Goal: Task Accomplishment & Management: Manage account settings

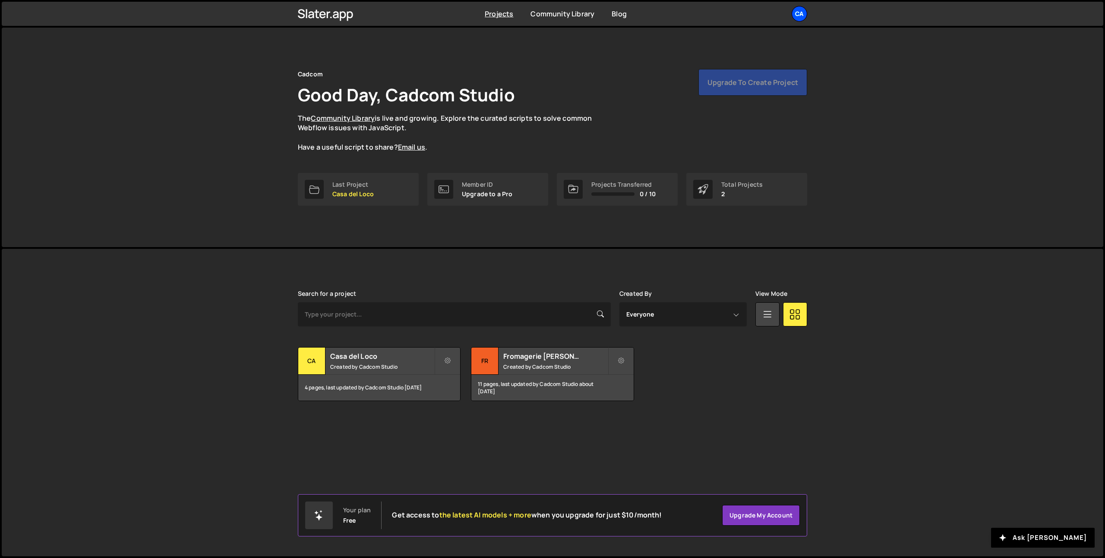
click at [795, 18] on div "Ca" at bounding box center [799, 14] width 16 height 16
click at [731, 95] on button "Logout" at bounding box center [753, 95] width 107 height 15
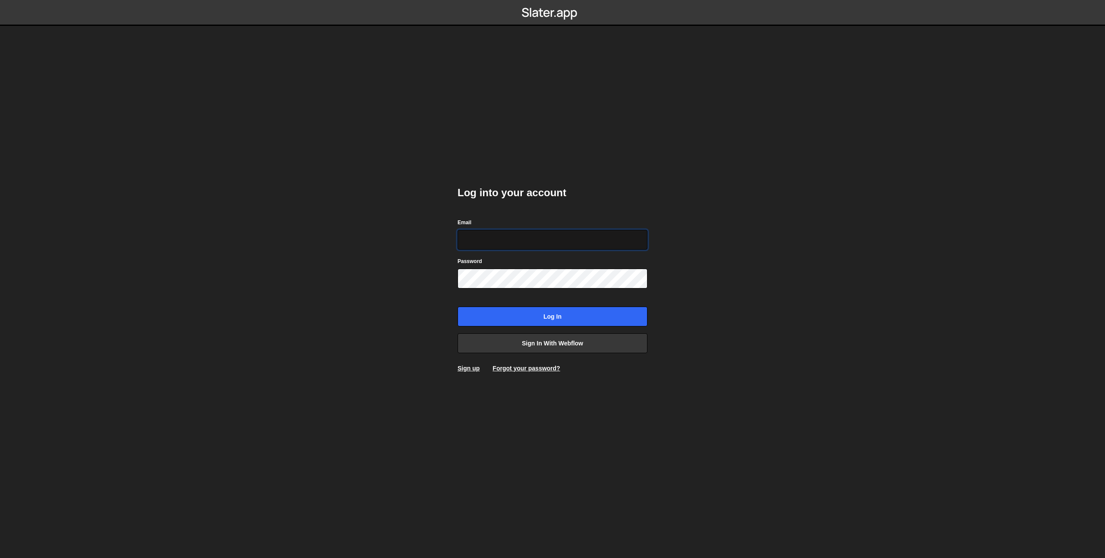
type input "theophile.menard@hotmail.com"
click at [570, 313] on input "Log in" at bounding box center [552, 317] width 190 height 20
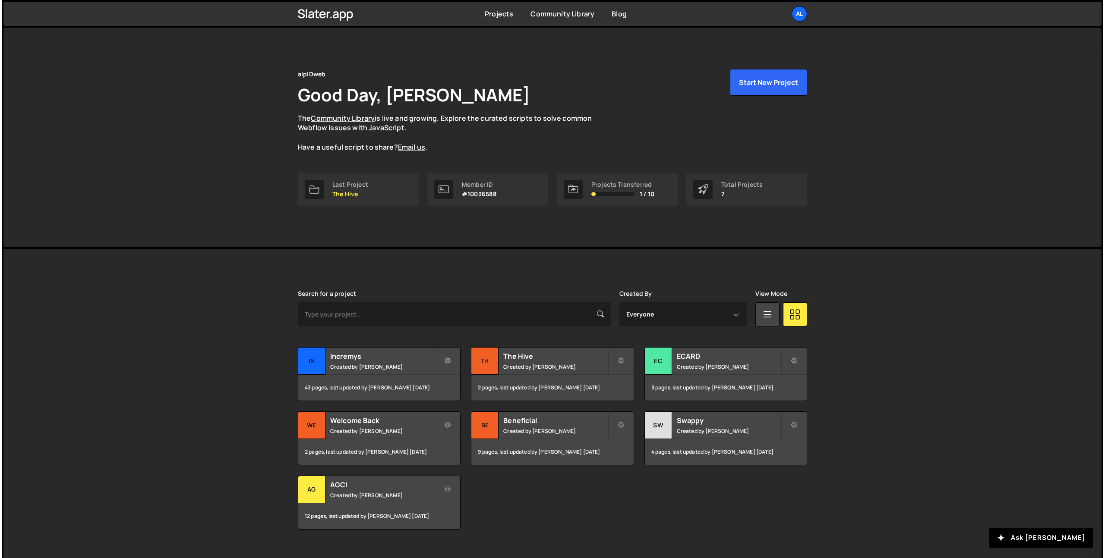
scroll to position [15, 0]
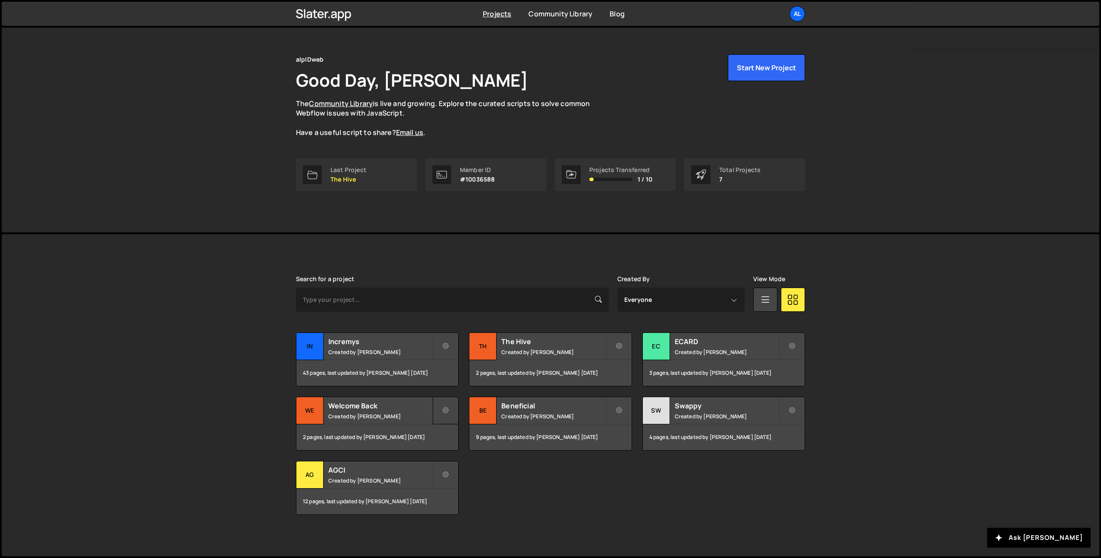
click at [444, 414] on icon at bounding box center [446, 411] width 6 height 9
click at [479, 433] on link "Transfer Project" at bounding box center [484, 432] width 103 height 14
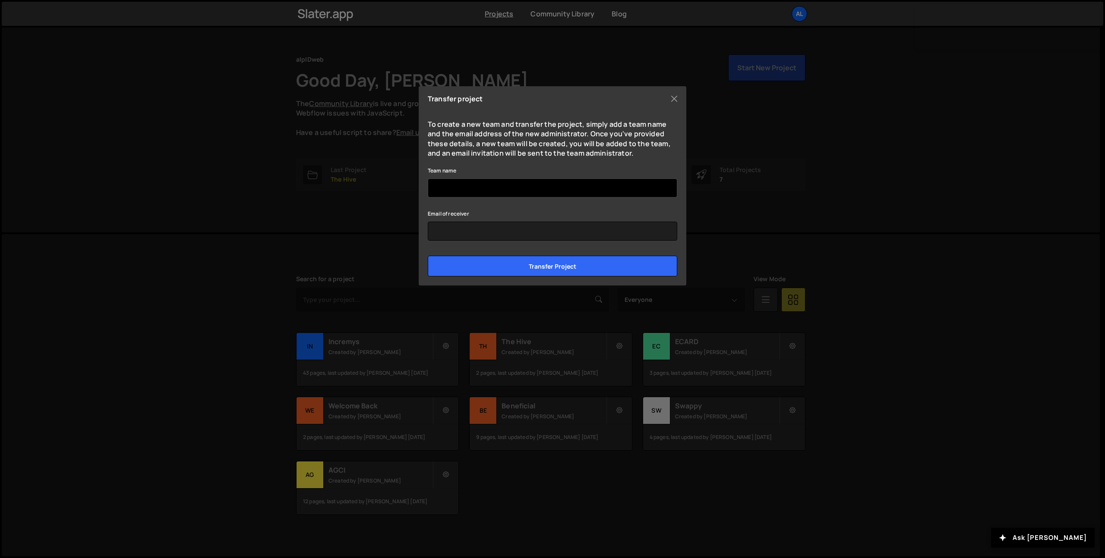
click at [514, 189] on input "Team name" at bounding box center [552, 188] width 249 height 19
click at [673, 96] on button "Close" at bounding box center [674, 98] width 13 height 13
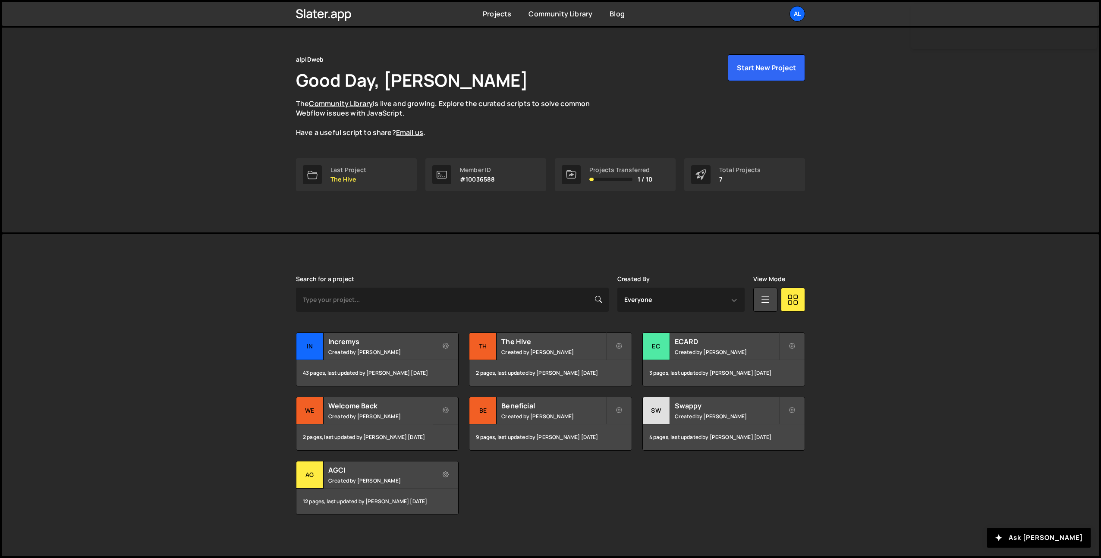
click at [447, 404] on button at bounding box center [446, 411] width 26 height 28
click at [479, 432] on link "Transfer Project" at bounding box center [484, 432] width 103 height 14
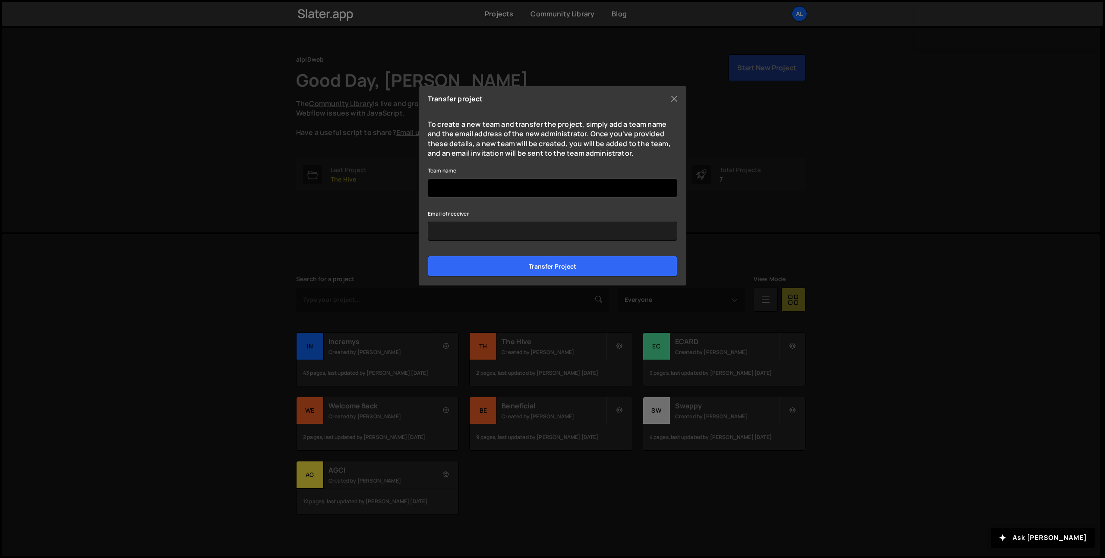
click at [460, 191] on input "Team name" at bounding box center [552, 188] width 249 height 19
click at [462, 231] on input "Email of receiver" at bounding box center [552, 231] width 249 height 19
click at [646, 163] on div "To create a new team and transfer the project, simply add a team name and the e…" at bounding box center [552, 198] width 249 height 157
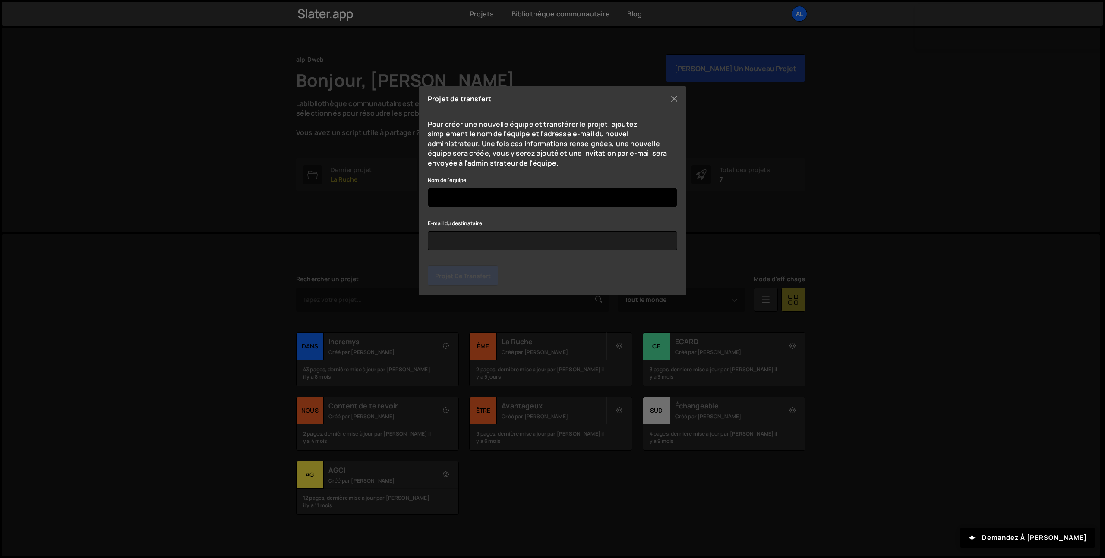
click at [473, 196] on input "Nom de l'équipe" at bounding box center [552, 197] width 249 height 19
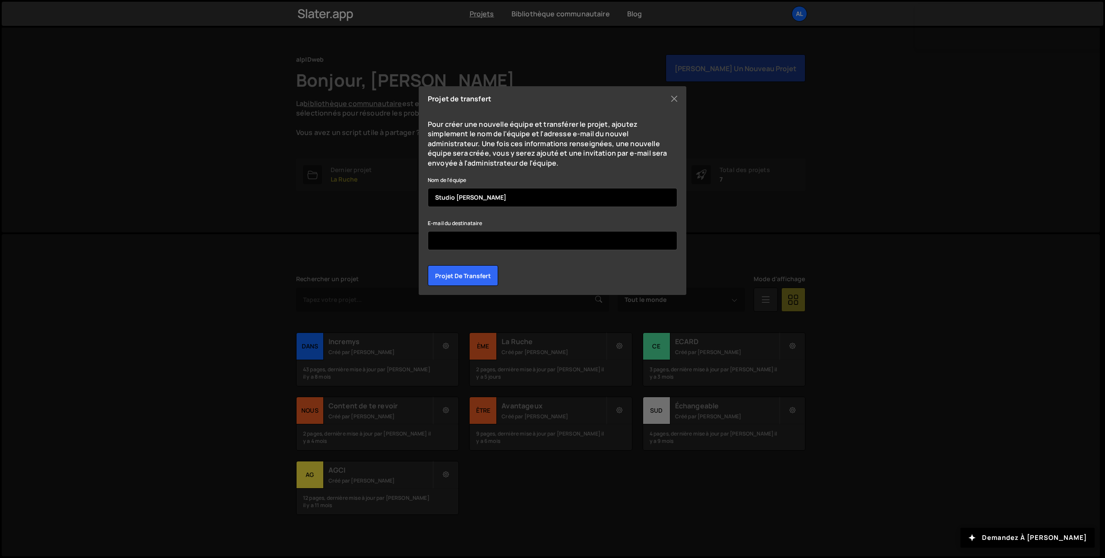
type input "Studio [PERSON_NAME]"
click at [457, 240] on input "E-mail du destinataire" at bounding box center [552, 240] width 249 height 19
paste input "Lucas@studioelias.fr"
click at [439, 241] on input "Lucas@studioelias.fr" at bounding box center [552, 240] width 249 height 19
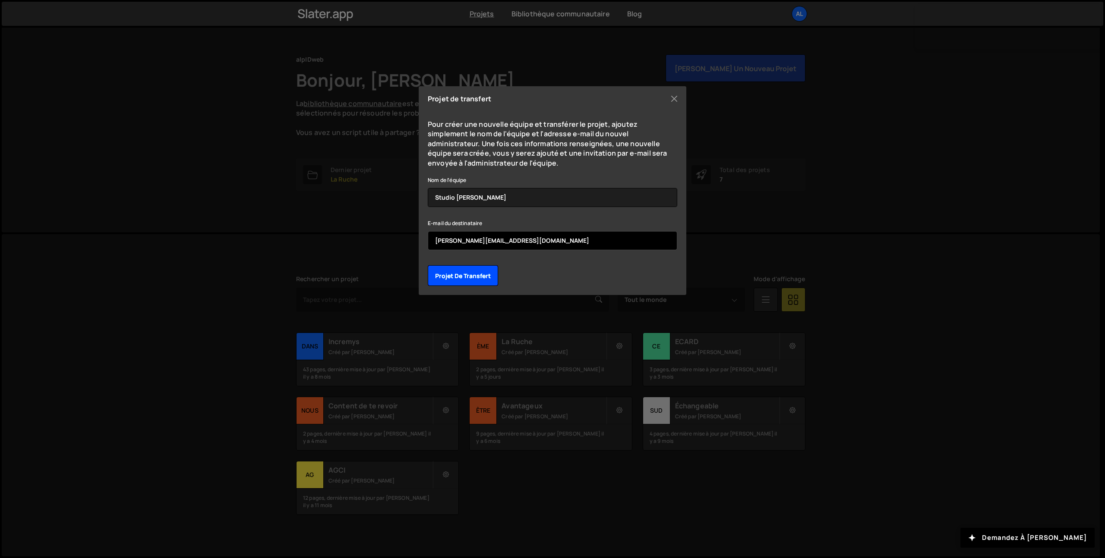
type input "[PERSON_NAME][EMAIL_ADDRESS][DOMAIN_NAME]"
click at [486, 272] on input "Projet de transfert" at bounding box center [463, 275] width 70 height 21
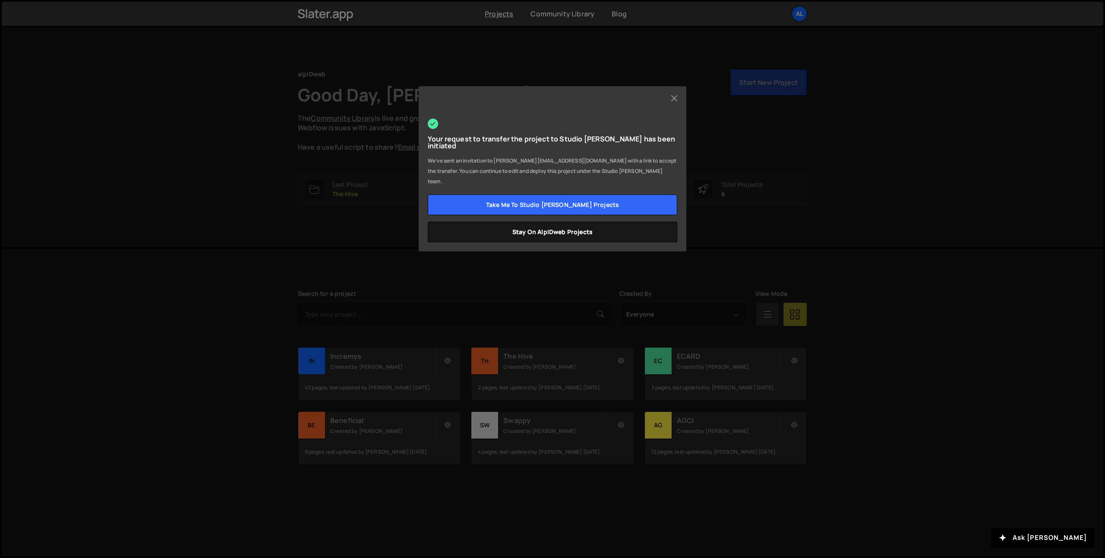
click at [559, 222] on link "Stay on alpIDweb projects" at bounding box center [552, 232] width 249 height 21
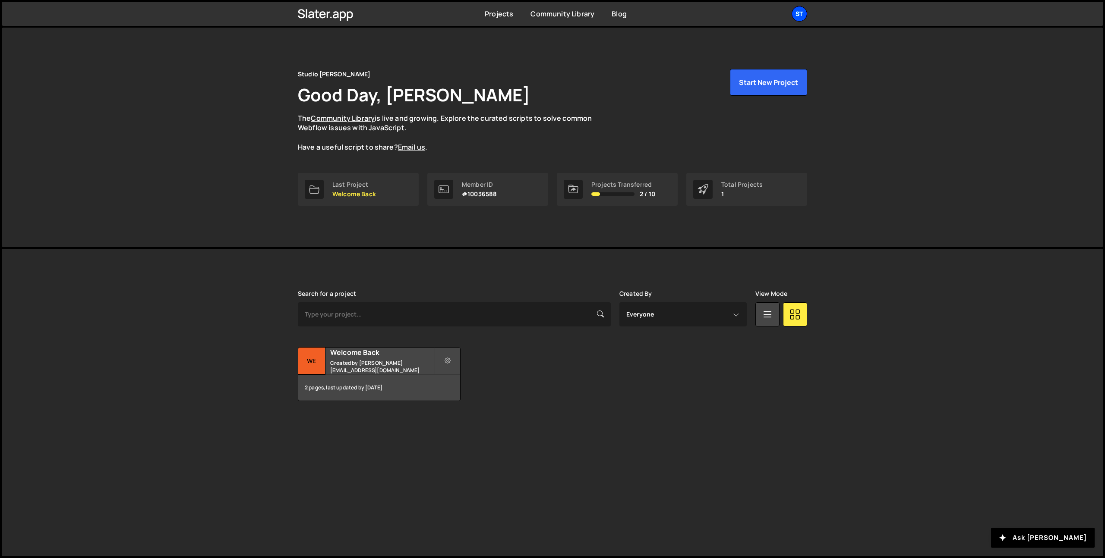
click at [803, 13] on div "St" at bounding box center [799, 14] width 16 height 16
click at [810, 17] on div "Projects Community Library Blog St Your current team is Studio Elias Projects Y…" at bounding box center [552, 14] width 535 height 24
click at [801, 14] on div "St" at bounding box center [799, 14] width 16 height 16
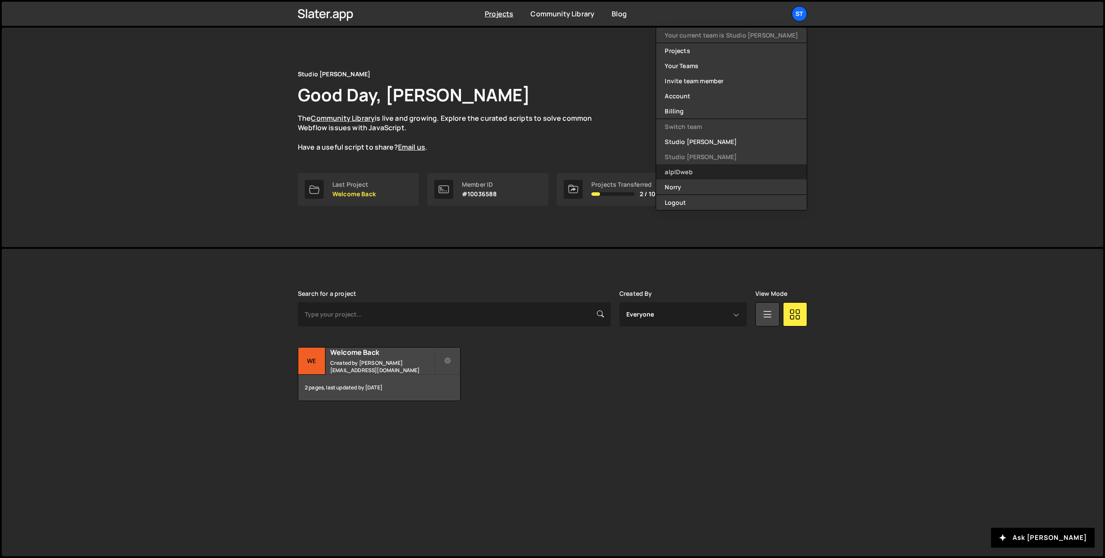
click at [734, 173] on link "alpIDweb" at bounding box center [731, 171] width 151 height 15
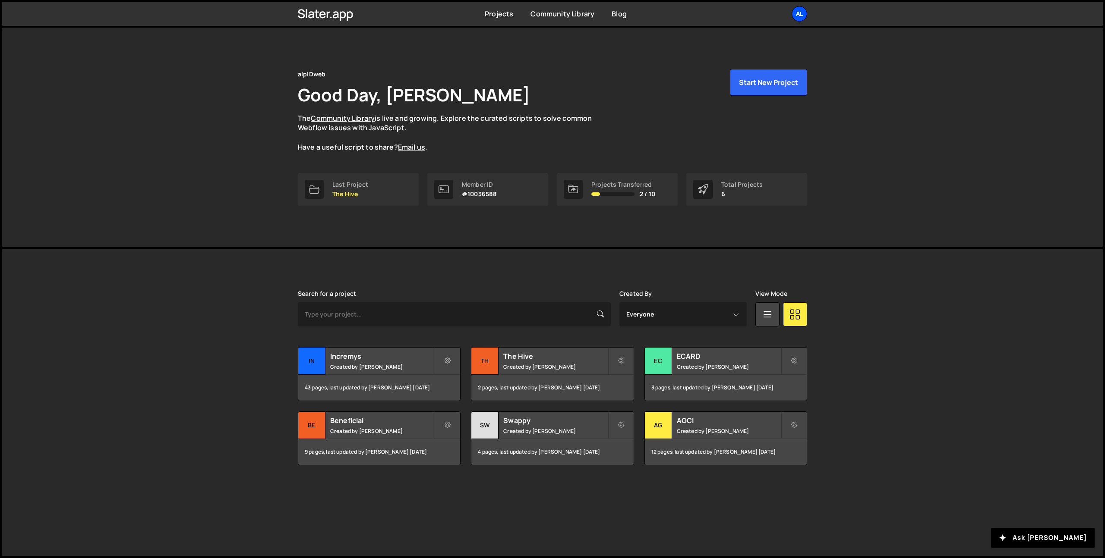
click at [800, 12] on div "al" at bounding box center [799, 14] width 16 height 16
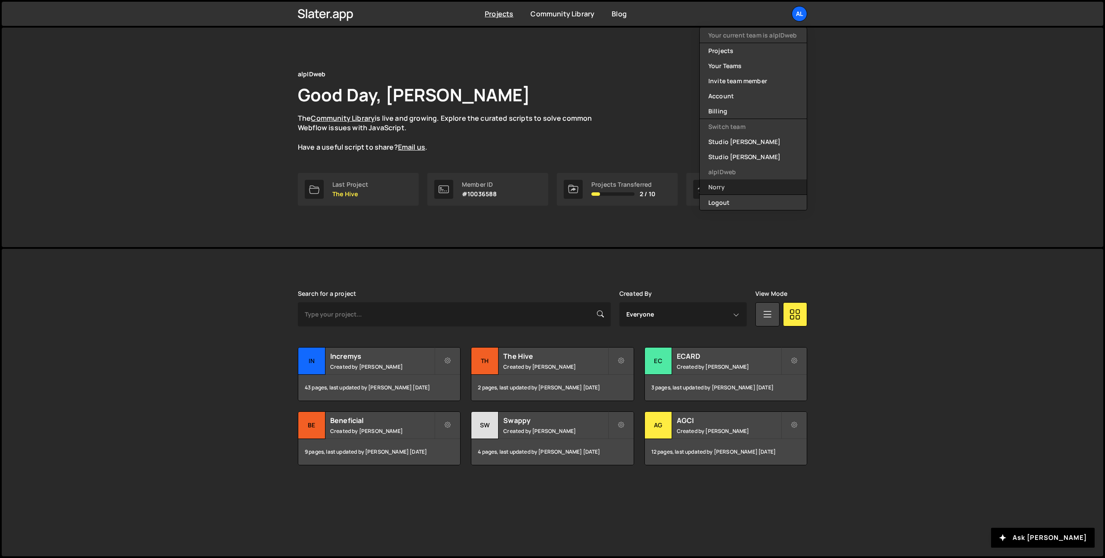
click at [733, 183] on link "Norry" at bounding box center [753, 187] width 107 height 15
